Goal: Check status: Check status

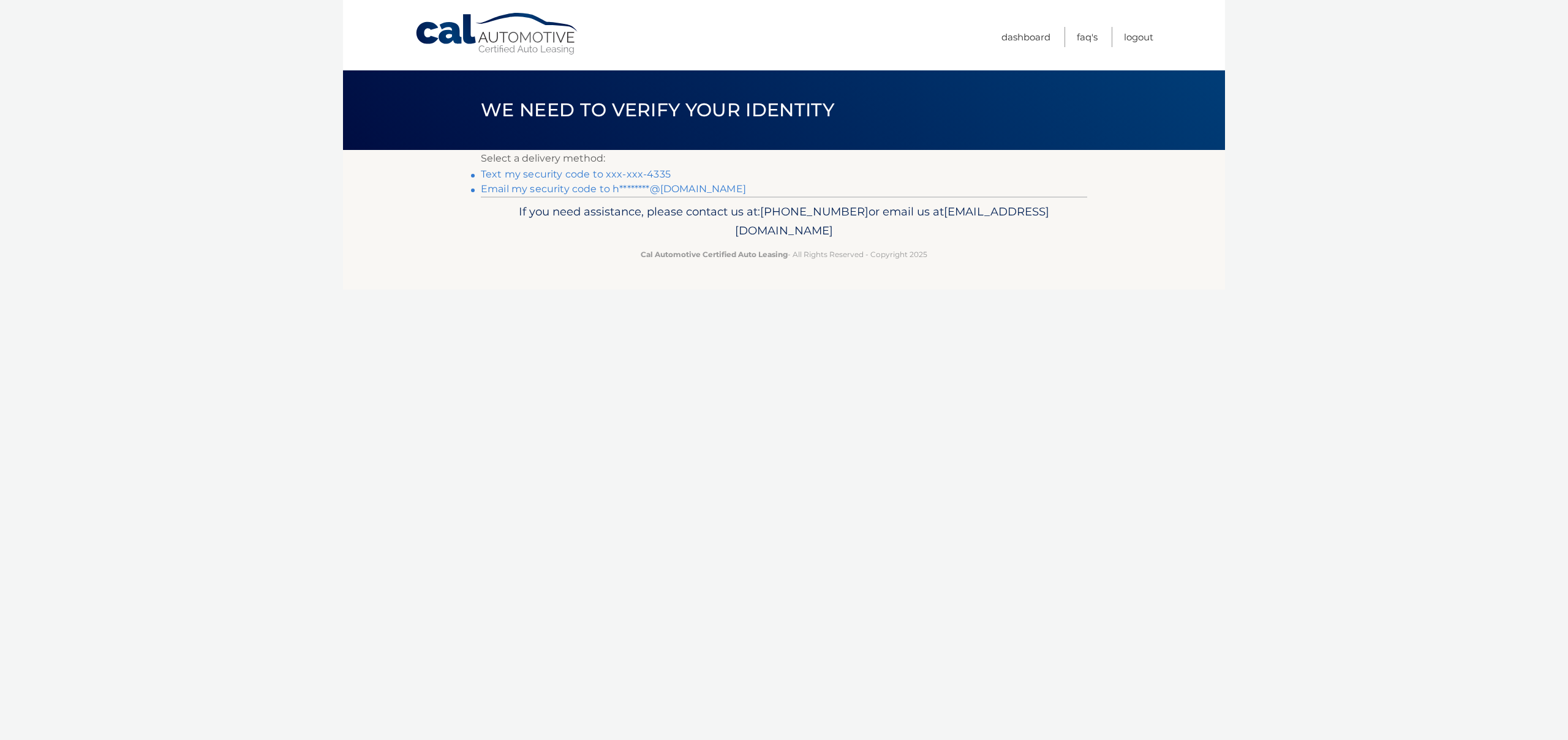
click at [606, 177] on link "Text my security code to xxx-xxx-4335" at bounding box center [575, 174] width 189 height 12
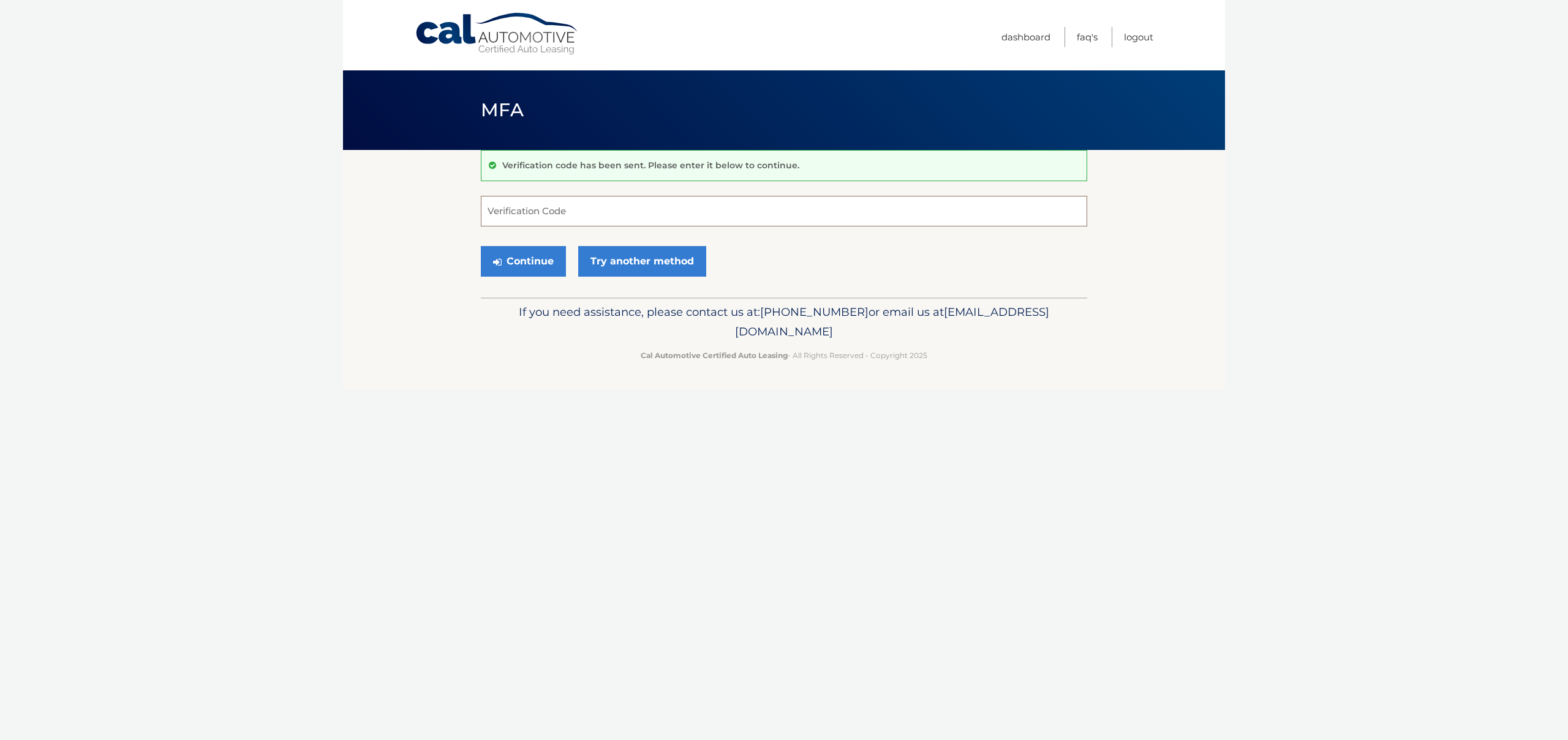
click at [504, 208] on input "Verification Code" at bounding box center [784, 211] width 606 height 31
type input "942137"
click at [481, 246] on button "Continue" at bounding box center [523, 261] width 85 height 31
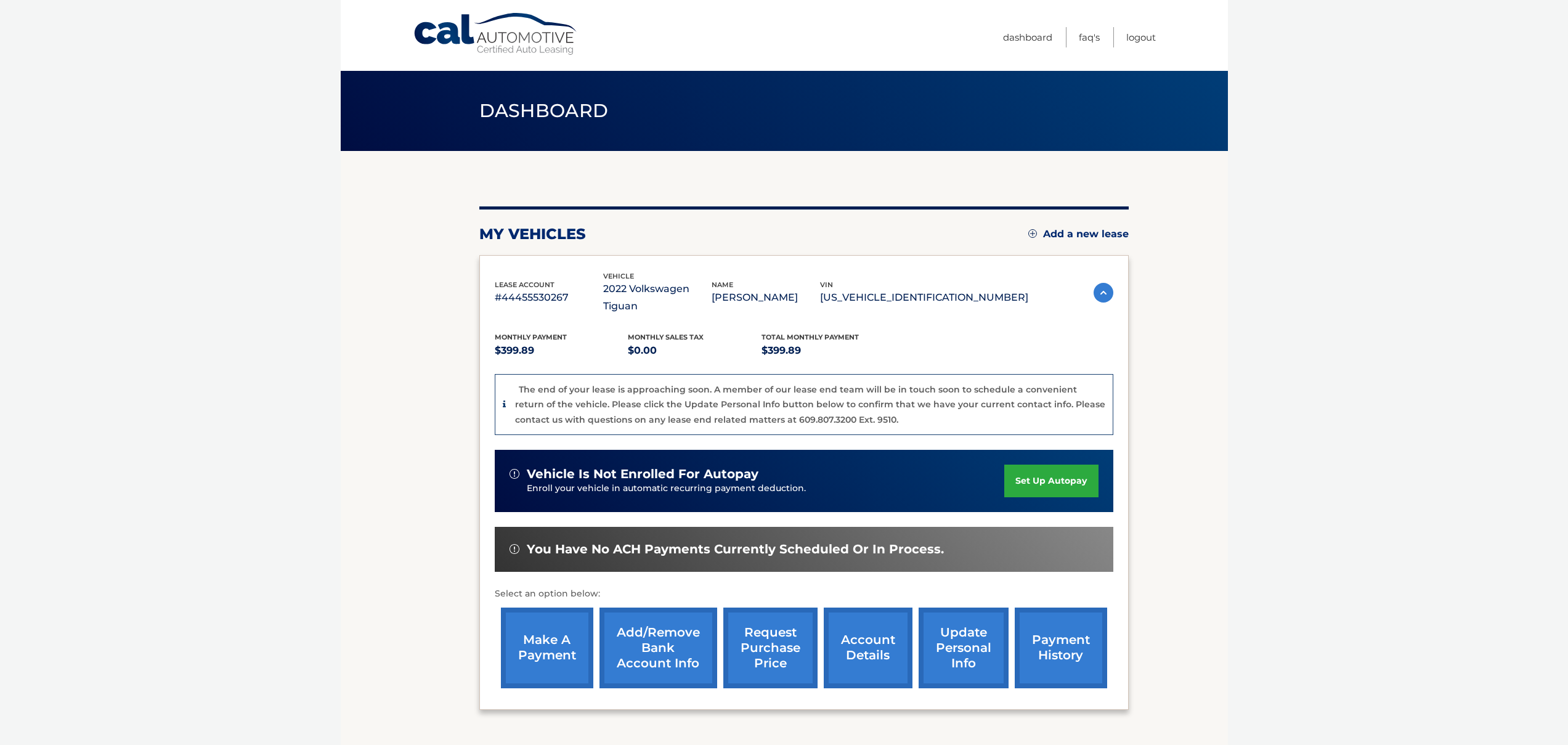
click at [1098, 284] on img at bounding box center [1104, 293] width 20 height 20
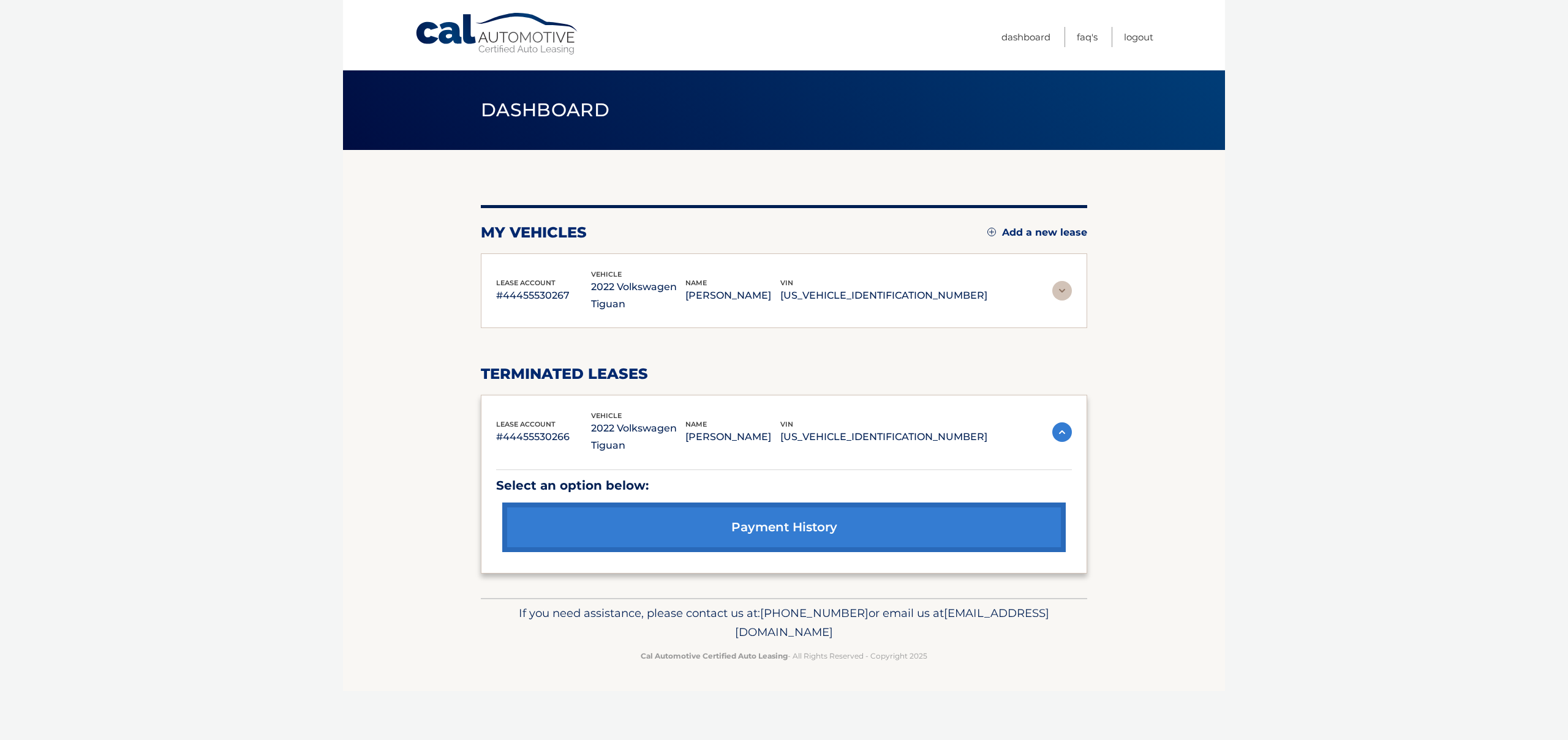
click at [1064, 290] on img at bounding box center [1062, 291] width 20 height 20
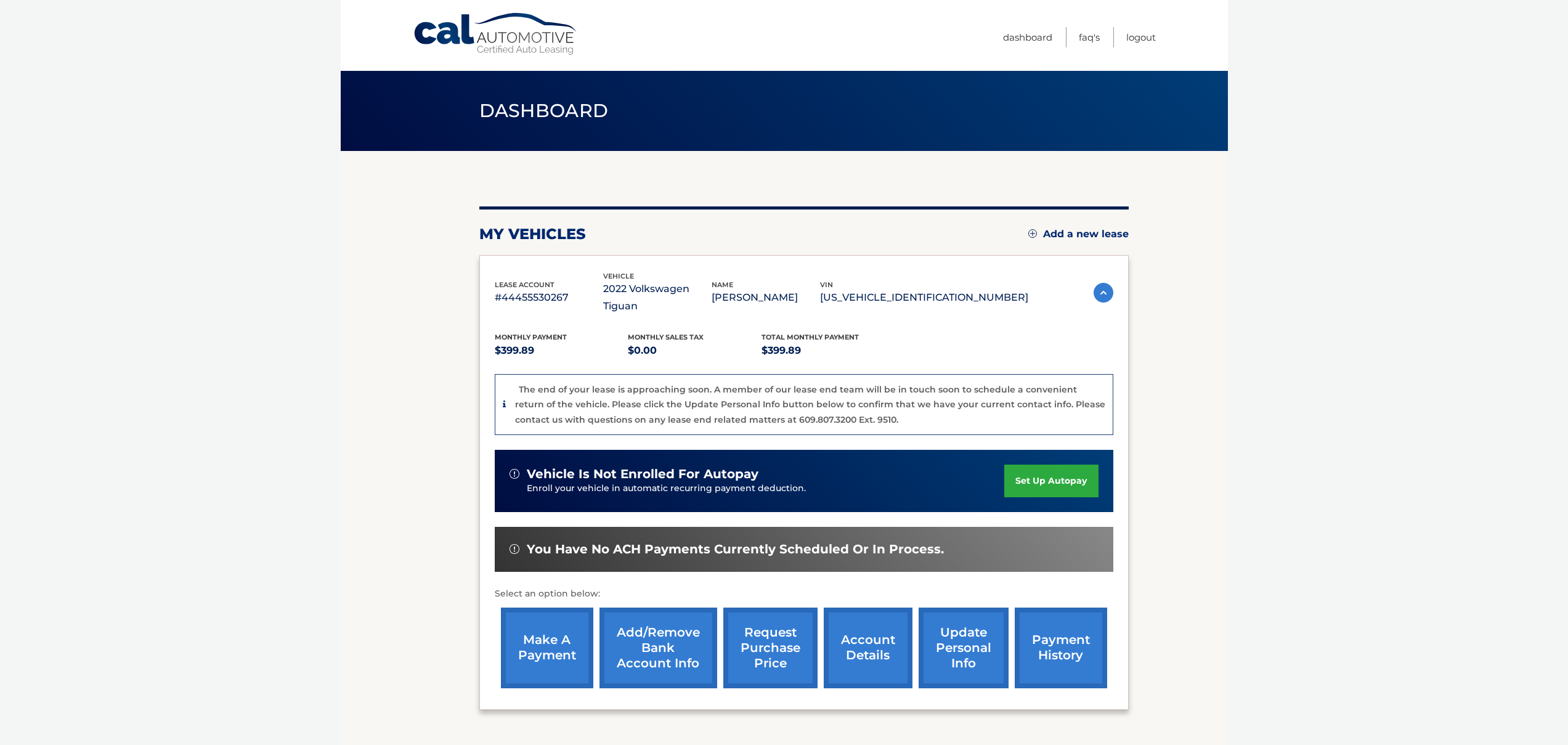
click at [1065, 611] on link "payment history" at bounding box center [1061, 648] width 93 height 81
click at [1101, 283] on img at bounding box center [1104, 293] width 20 height 20
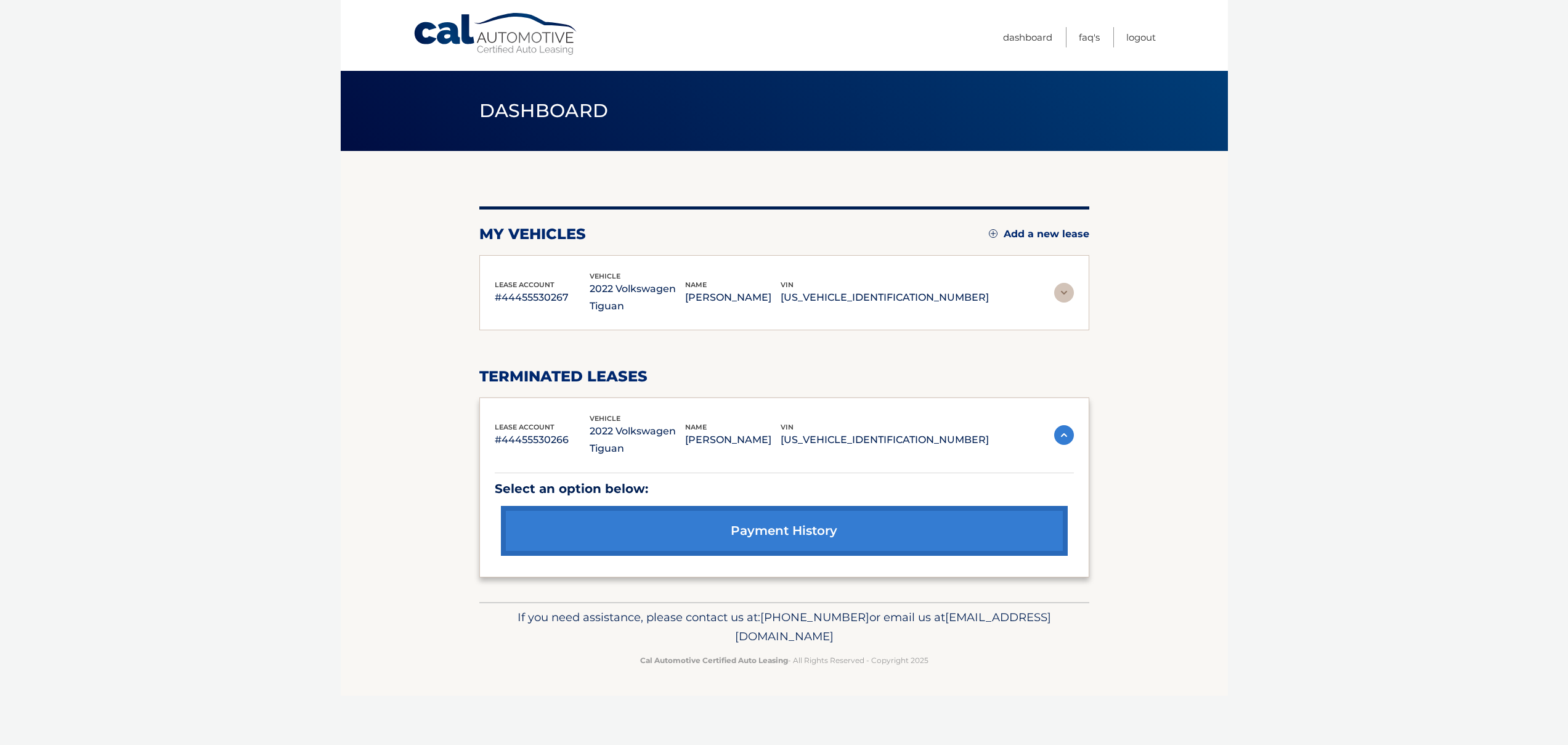
click at [744, 531] on link "payment history" at bounding box center [784, 531] width 567 height 49
